Goal: Task Accomplishment & Management: Complete application form

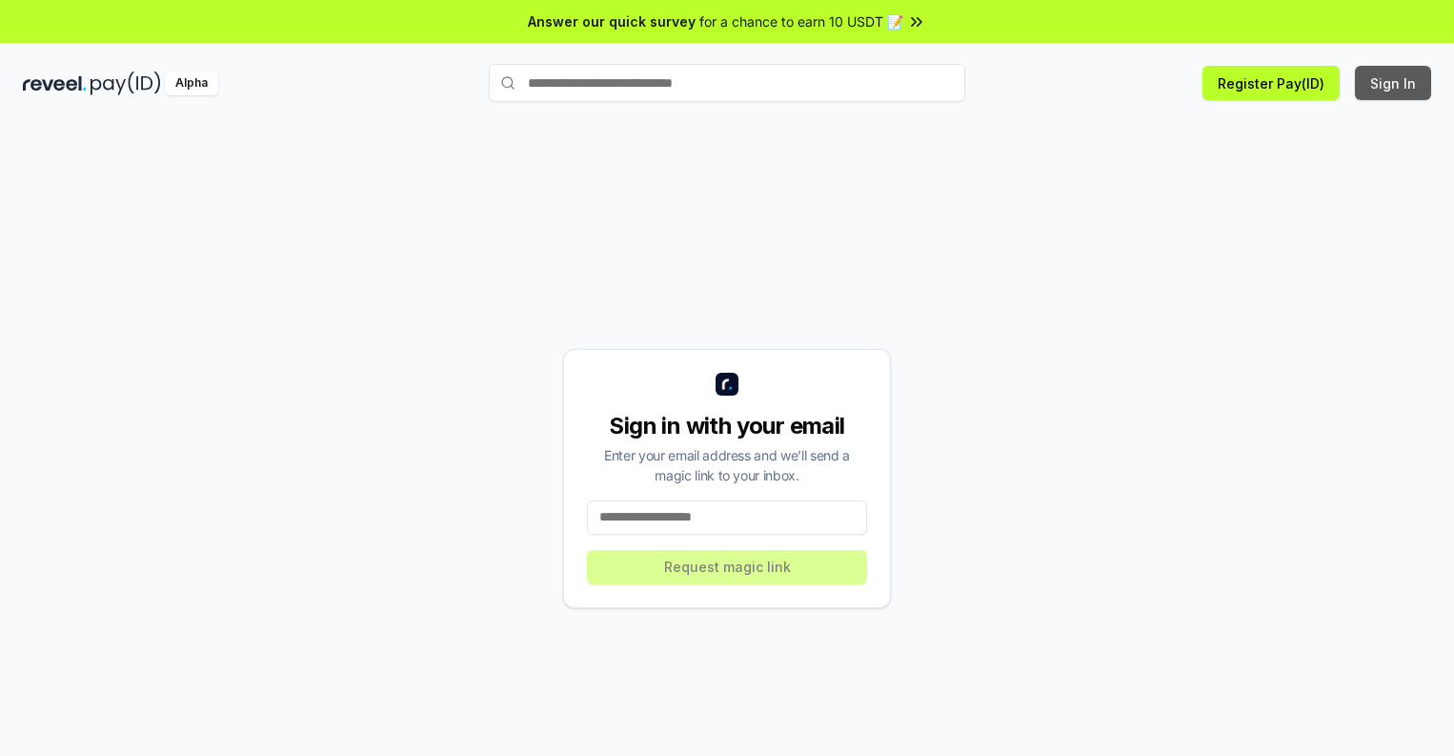
click at [1394, 83] on button "Sign In" at bounding box center [1393, 83] width 76 height 34
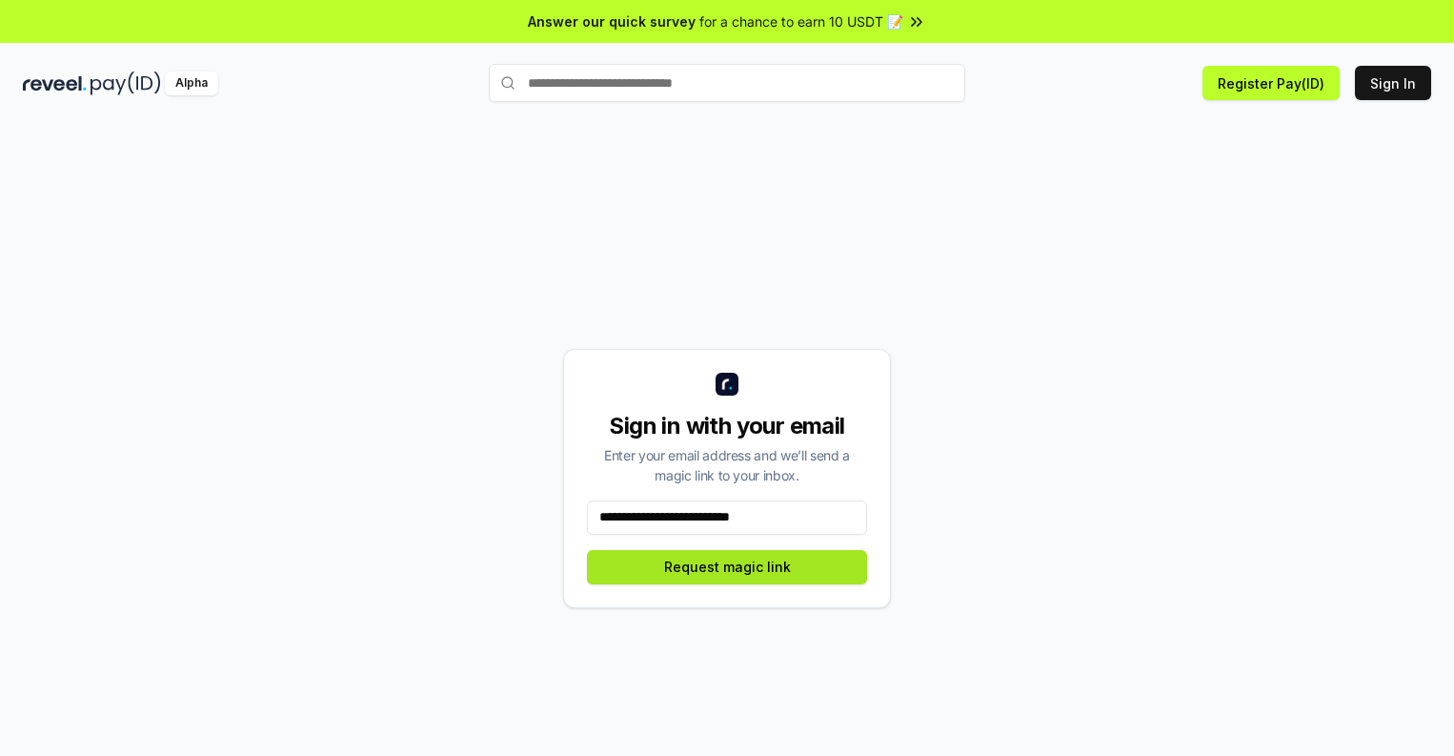
type input "**********"
click at [727, 566] on button "Request magic link" at bounding box center [727, 567] width 280 height 34
